Goal: Find specific page/section: Find specific page/section

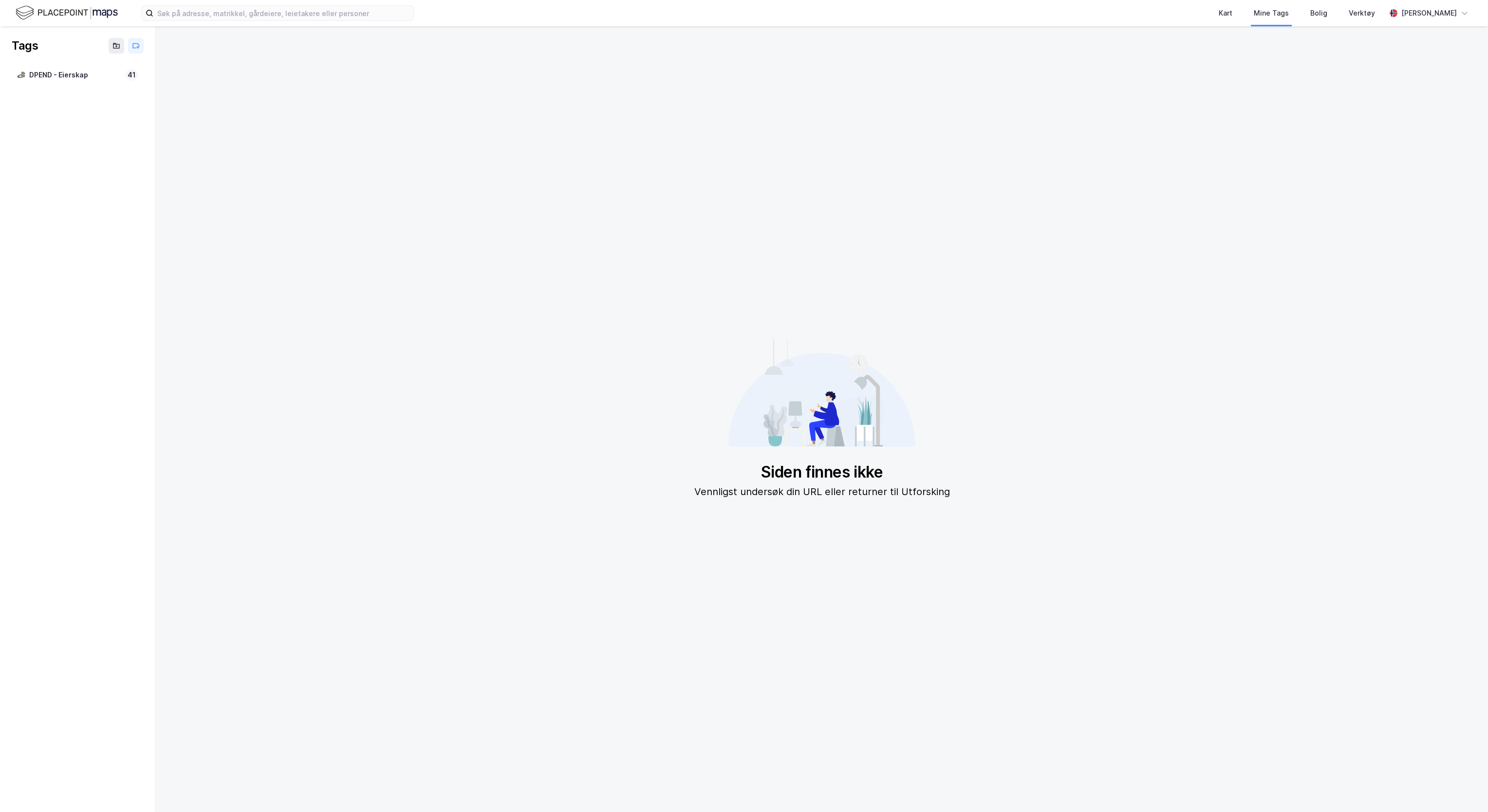
click at [54, 11] on img at bounding box center [67, 13] width 102 height 17
